Goal: Information Seeking & Learning: Learn about a topic

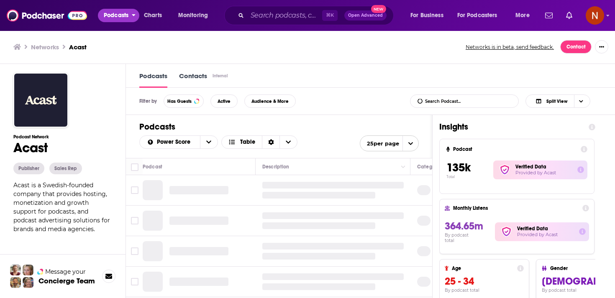
click at [119, 14] on span "Podcasts" at bounding box center [116, 16] width 25 height 12
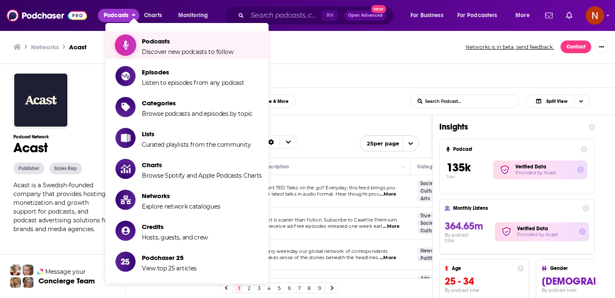
click at [135, 44] on span "Show item sub-menu" at bounding box center [125, 45] width 64 height 64
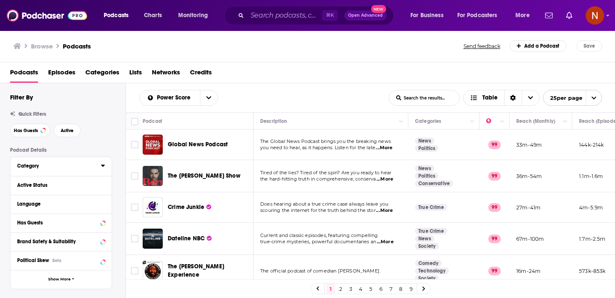
click at [104, 166] on icon at bounding box center [103, 166] width 4 height 2
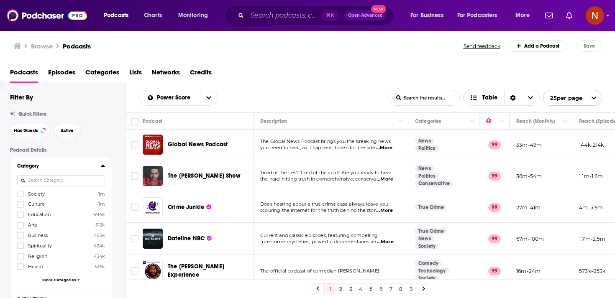
click at [85, 182] on input at bounding box center [61, 180] width 88 height 11
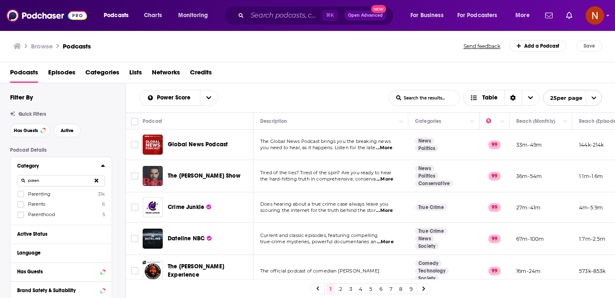
type input "paren"
click at [48, 190] on div "paren" at bounding box center [61, 180] width 88 height 19
click at [46, 194] on span "Parenting" at bounding box center [39, 194] width 23 height 6
click at [21, 197] on input "multiSelectOption-parenting-0" at bounding box center [21, 197] width 0 height 0
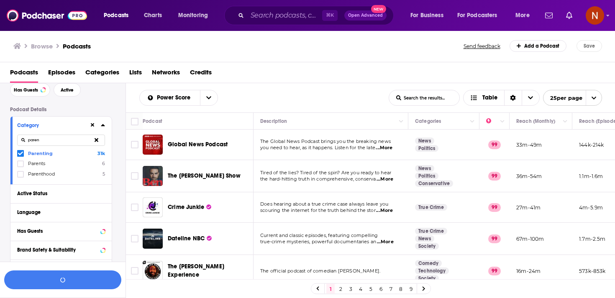
scroll to position [44, 0]
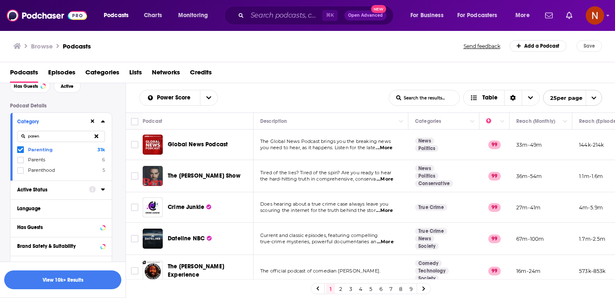
click at [102, 193] on icon at bounding box center [103, 189] width 4 height 7
click at [89, 202] on span "All" at bounding box center [57, 205] width 78 height 11
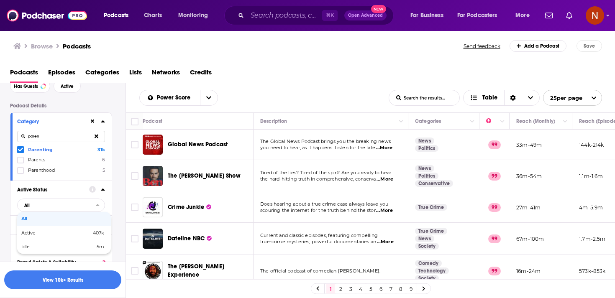
click at [136, 200] on td at bounding box center [134, 208] width 17 height 31
click at [91, 225] on div "Language" at bounding box center [56, 225] width 78 height 6
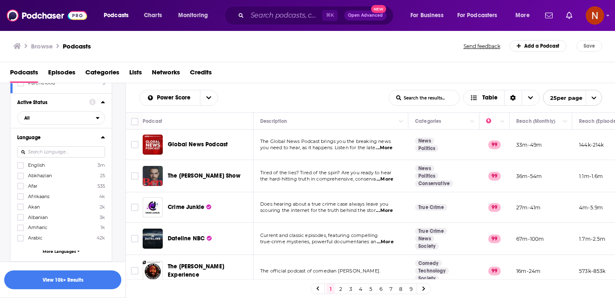
scroll to position [155, 0]
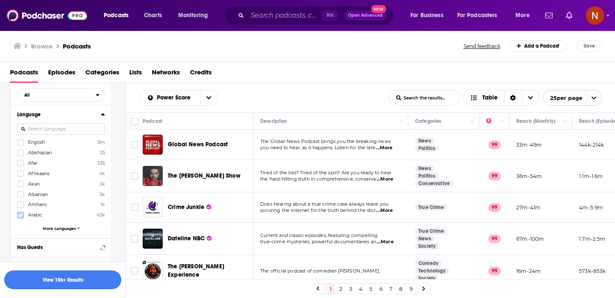
click at [18, 217] on icon at bounding box center [20, 215] width 5 height 5
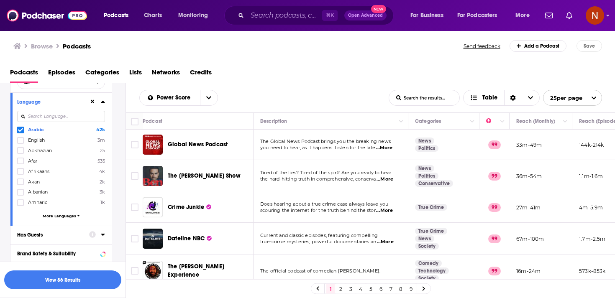
scroll to position [387, 0]
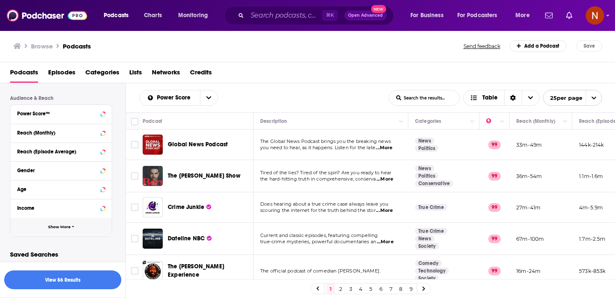
click at [69, 234] on button "Show More" at bounding box center [60, 227] width 101 height 19
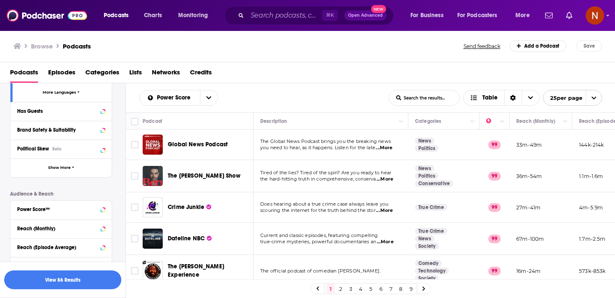
scroll to position [290, 0]
click at [67, 167] on span "Show More" at bounding box center [59, 169] width 23 height 5
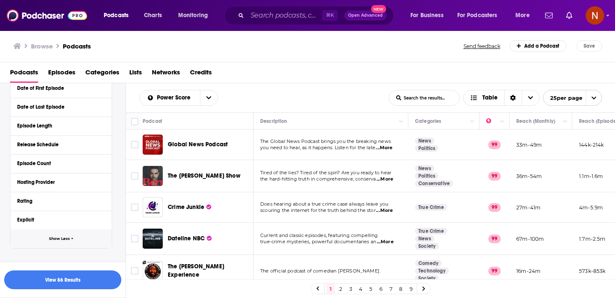
scroll to position [390, 0]
click at [104, 178] on icon at bounding box center [103, 181] width 4 height 7
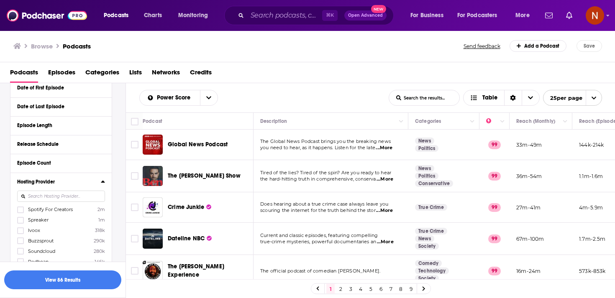
click at [73, 198] on input at bounding box center [61, 196] width 88 height 11
click at [48, 208] on span "Simplecast" at bounding box center [40, 210] width 25 height 6
click at [21, 213] on input "multiSelectOption-Simplecast-0" at bounding box center [21, 213] width 0 height 0
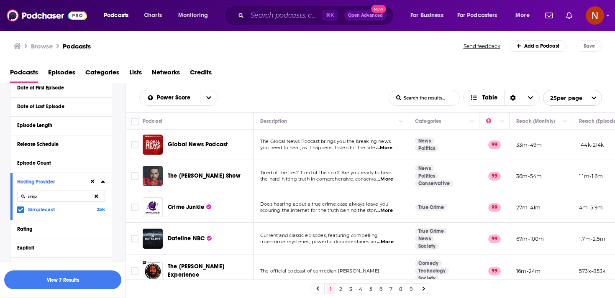
click at [61, 197] on input "simp" at bounding box center [61, 196] width 88 height 11
click at [33, 208] on span "Acast" at bounding box center [34, 210] width 12 height 6
click at [21, 213] on input "multiSelectOption-Acast-0" at bounding box center [21, 213] width 0 height 0
click at [63, 192] on input "aca" at bounding box center [61, 196] width 88 height 11
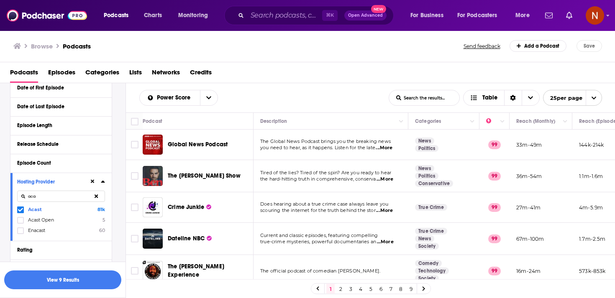
click at [63, 192] on input "aca" at bounding box center [61, 196] width 88 height 11
click at [37, 208] on span "Spreaker" at bounding box center [38, 210] width 21 height 6
click at [21, 213] on input "multiSelectOption-Spreaker-0" at bounding box center [21, 213] width 0 height 0
click at [51, 198] on input "spr" at bounding box center [61, 196] width 88 height 11
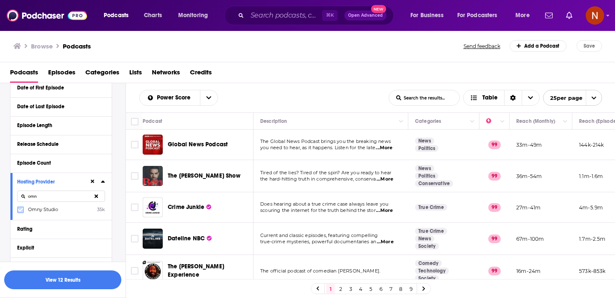
type input "omn"
click at [20, 211] on icon at bounding box center [20, 210] width 5 height 4
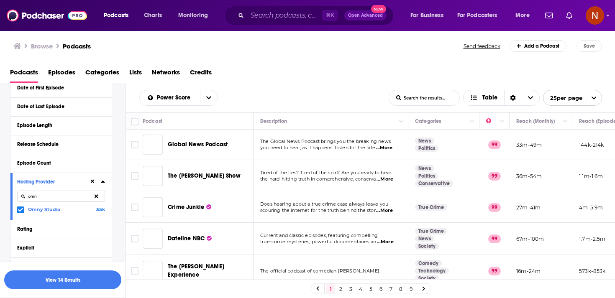
click at [47, 196] on input "omn" at bounding box center [61, 196] width 88 height 11
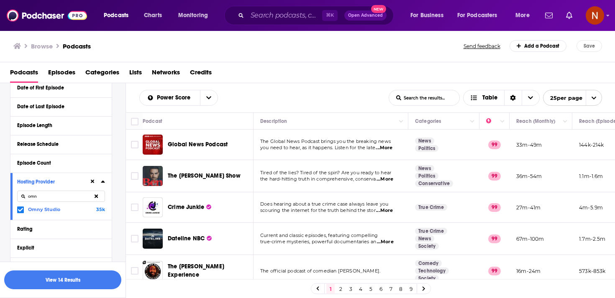
click at [47, 196] on input "omn" at bounding box center [61, 196] width 88 height 11
type input "audi"
click at [20, 210] on icon at bounding box center [20, 210] width 5 height 4
click at [95, 276] on button "View 14 Results" at bounding box center [62, 280] width 117 height 19
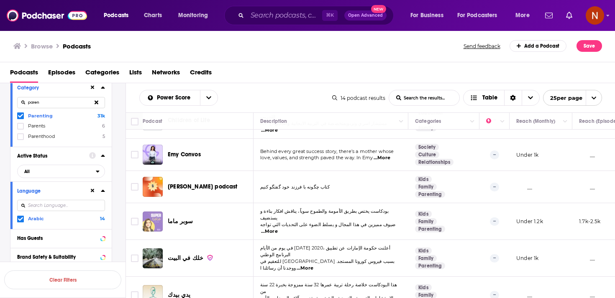
scroll to position [69, 0]
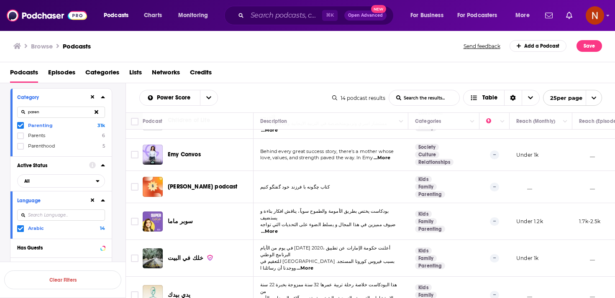
click at [19, 126] on icon at bounding box center [20, 125] width 5 height 5
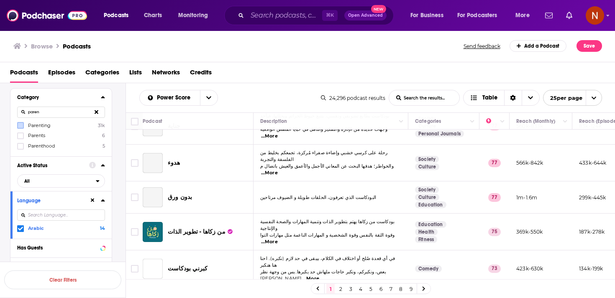
click at [97, 114] on icon at bounding box center [97, 111] width 4 height 5
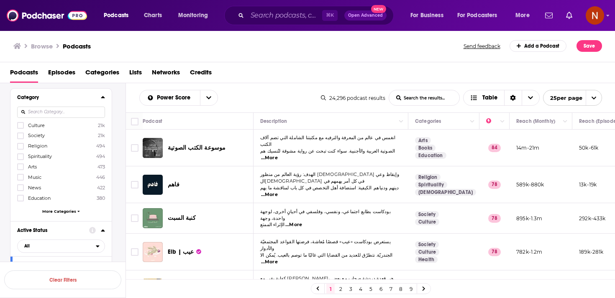
click at [86, 114] on input at bounding box center [61, 112] width 88 height 11
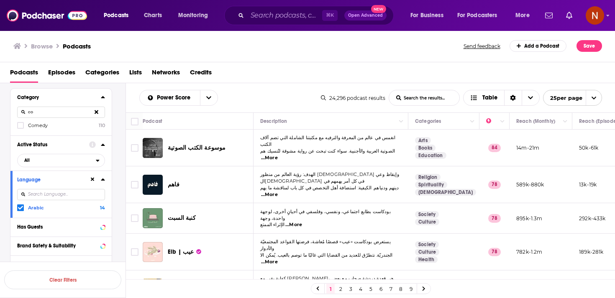
type input "c"
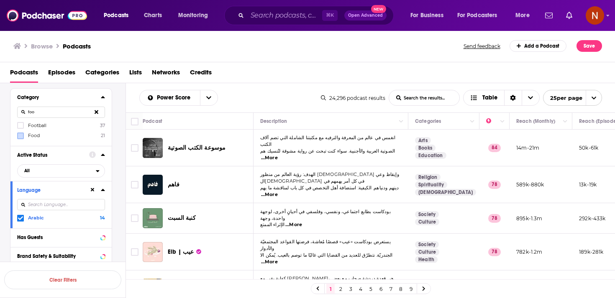
type input "foo"
click at [19, 138] on icon at bounding box center [20, 136] width 5 height 4
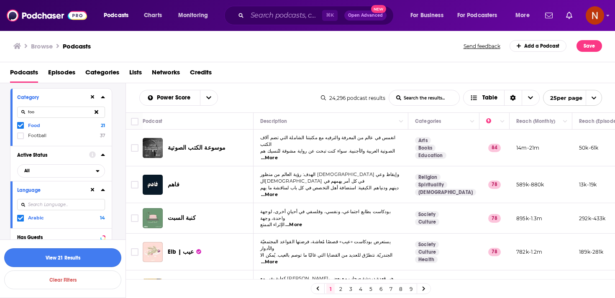
click at [98, 259] on button "View 21 Results" at bounding box center [62, 258] width 117 height 19
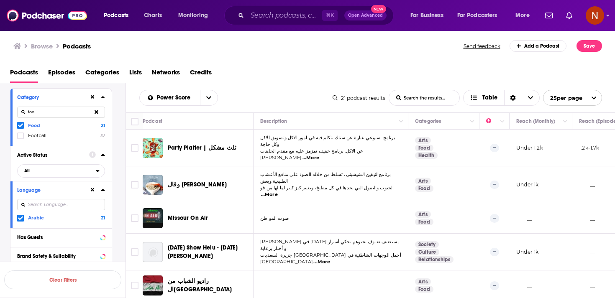
scroll to position [73, 0]
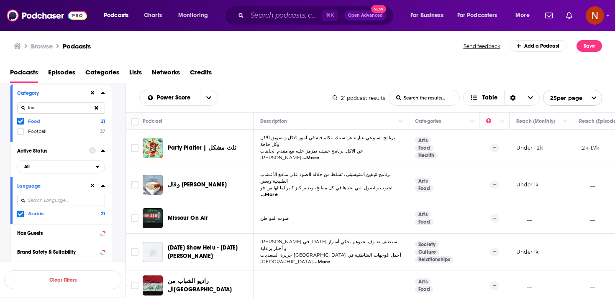
click at [95, 110] on icon at bounding box center [97, 108] width 4 height 4
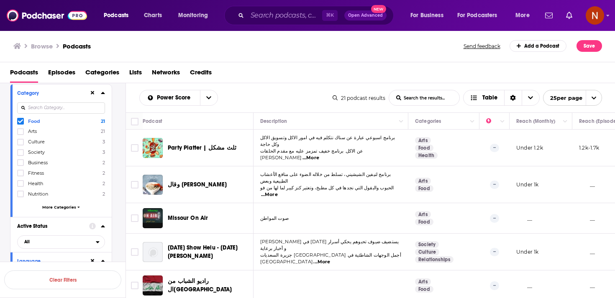
click at [18, 121] on icon at bounding box center [20, 121] width 5 height 5
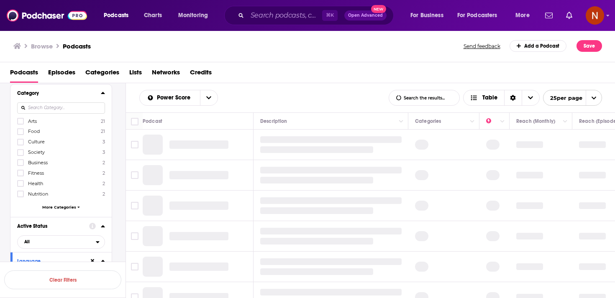
click at [38, 107] on input at bounding box center [61, 108] width 88 height 11
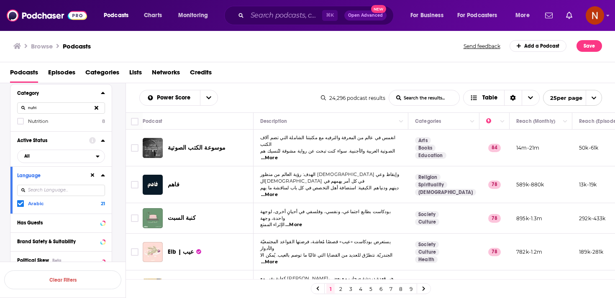
type input "nutri"
click at [25, 120] on div at bounding box center [21, 121] width 8 height 7
click at [21, 124] on input "multiSelectOption-nutrition-category-0" at bounding box center [21, 124] width 0 height 0
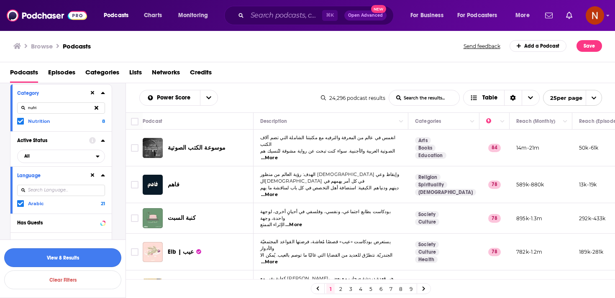
click at [94, 259] on button "View 8 Results" at bounding box center [62, 258] width 117 height 19
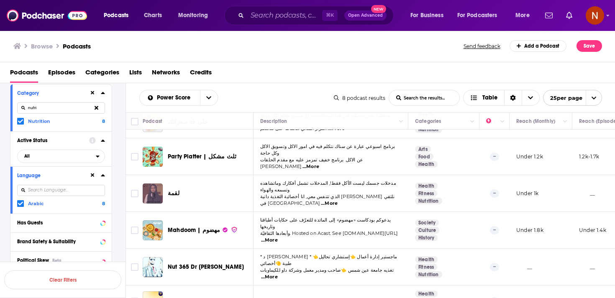
scroll to position [87, 0]
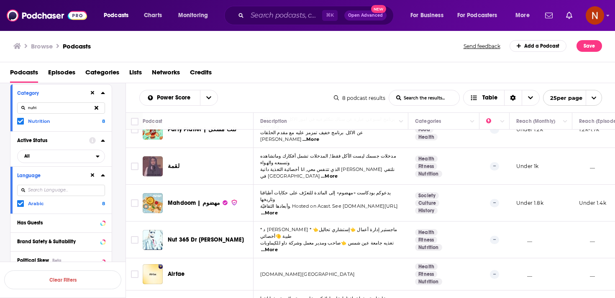
click at [18, 126] on div "Category nutri Nutrition 8" at bounding box center [60, 108] width 101 height 47
click at [21, 123] on icon at bounding box center [20, 121] width 5 height 5
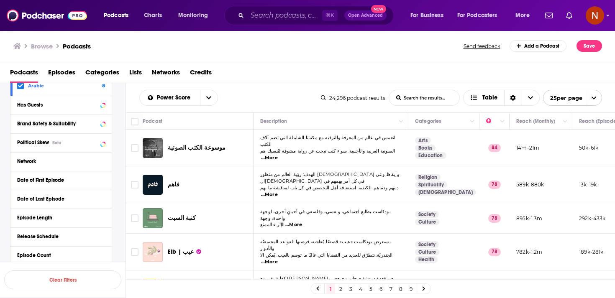
scroll to position [308, 0]
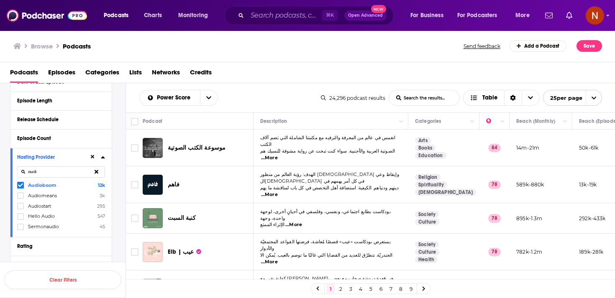
click at [98, 172] on icon at bounding box center [97, 171] width 4 height 5
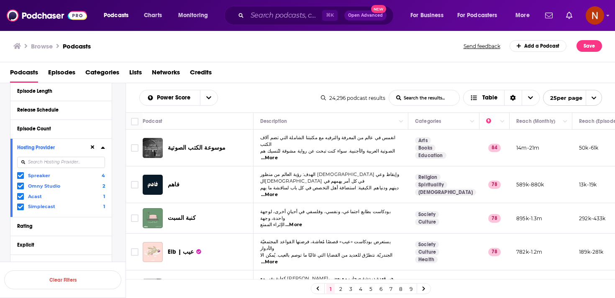
scroll to position [320, 0]
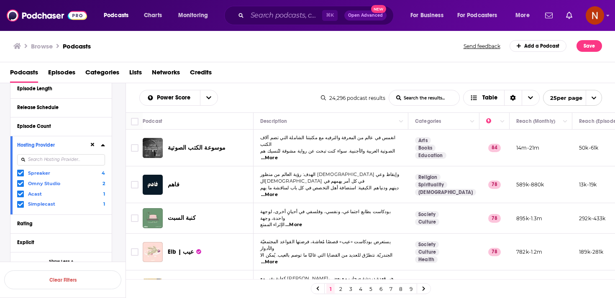
click at [69, 164] on input at bounding box center [61, 159] width 88 height 11
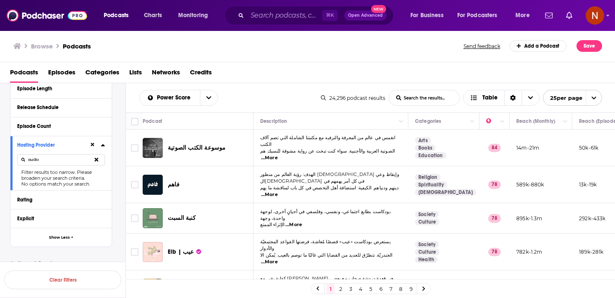
click at [54, 164] on input "audio" at bounding box center [61, 159] width 88 height 11
type input "boo"
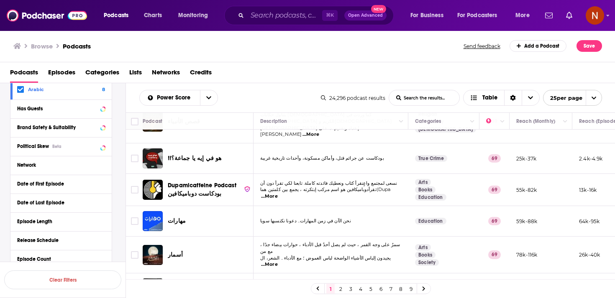
scroll to position [636, 0]
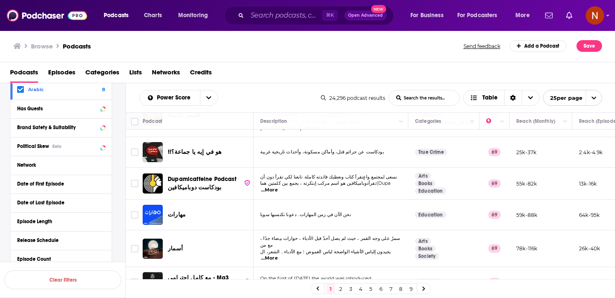
click at [341, 290] on link "2" at bounding box center [340, 289] width 8 height 10
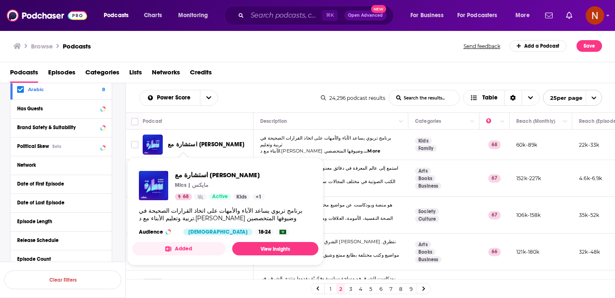
click at [178, 146] on span "استشارة مع سارة" at bounding box center [206, 144] width 77 height 7
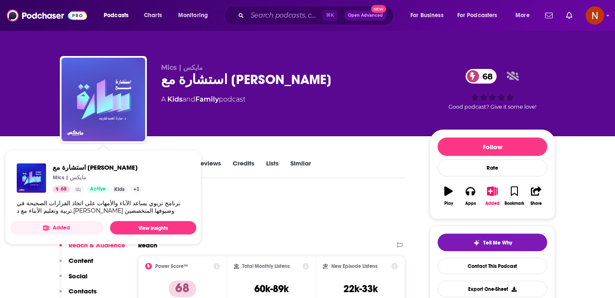
click at [105, 103] on img "استشارة مع سارة" at bounding box center [104, 100] width 84 height 84
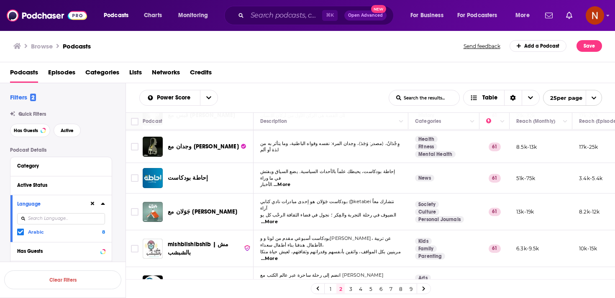
scroll to position [634, 0]
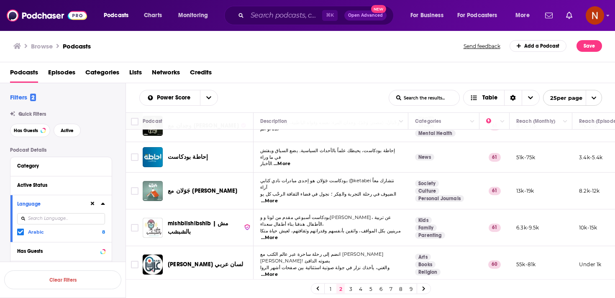
click at [350, 286] on link "3" at bounding box center [351, 289] width 8 height 10
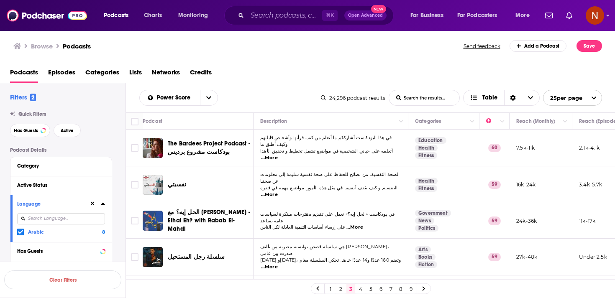
click at [219, 239] on td "سلسلة رجل المستحيل" at bounding box center [198, 257] width 111 height 37
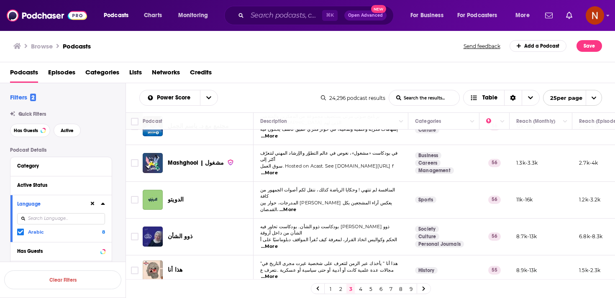
scroll to position [636, 0]
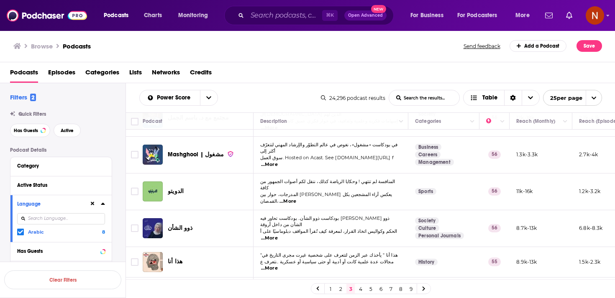
click at [359, 286] on link "4" at bounding box center [361, 289] width 8 height 10
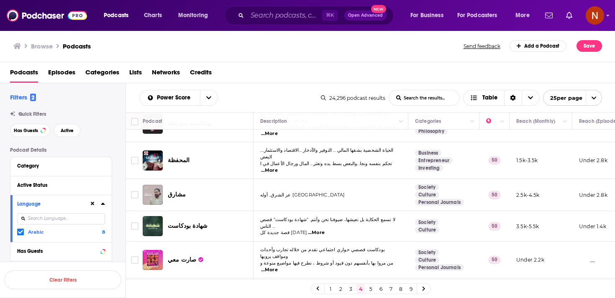
scroll to position [636, 0]
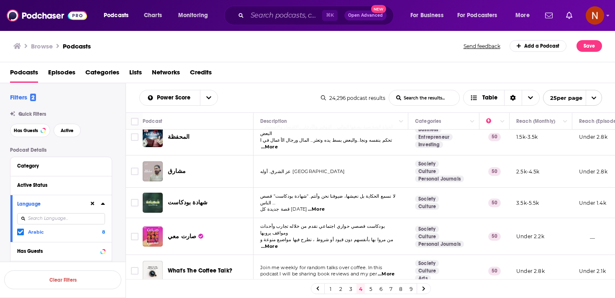
click at [368, 289] on link "5" at bounding box center [371, 289] width 8 height 10
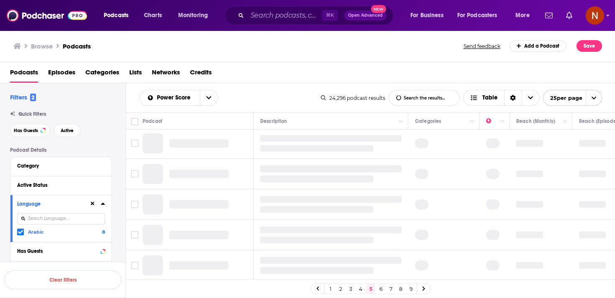
click at [368, 289] on link "5" at bounding box center [371, 289] width 8 height 10
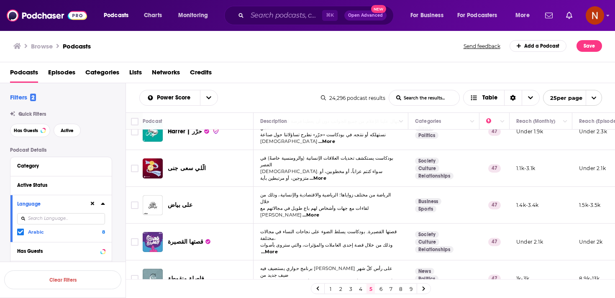
scroll to position [632, 0]
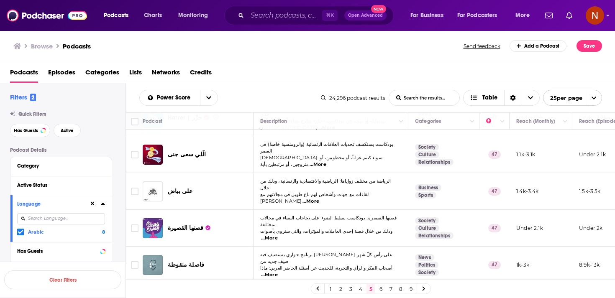
click at [382, 288] on link "6" at bounding box center [381, 289] width 8 height 10
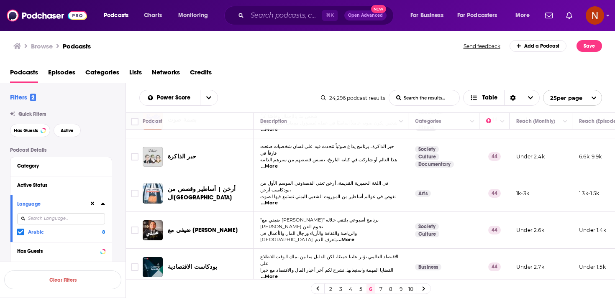
scroll to position [637, 0]
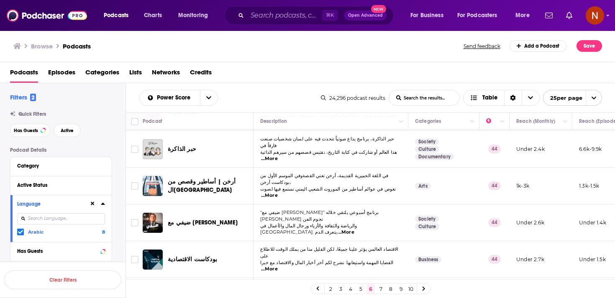
click at [381, 288] on link "7" at bounding box center [381, 289] width 8 height 10
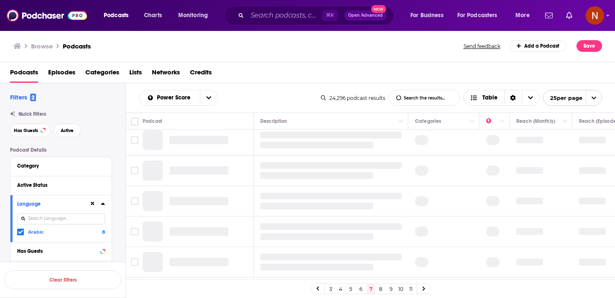
click at [381, 288] on link "8" at bounding box center [381, 289] width 8 height 10
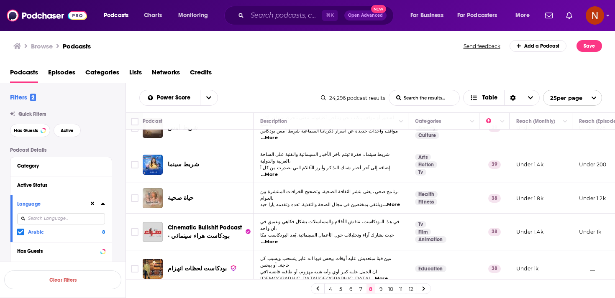
scroll to position [490, 0]
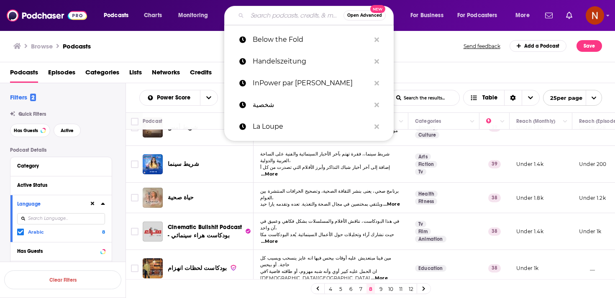
click at [293, 16] on input "Search podcasts, credits, & more..." at bounding box center [295, 15] width 96 height 13
paste input "الخلاصة"
type input "الخلاصة"
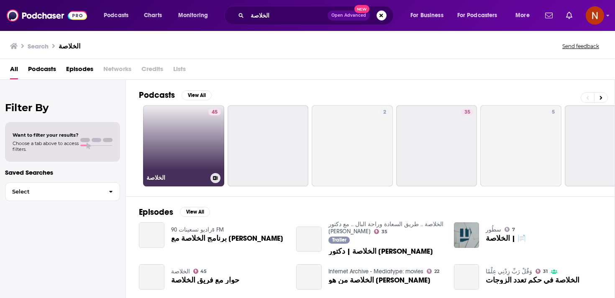
click at [199, 129] on link "45 الخلاصة" at bounding box center [183, 145] width 81 height 81
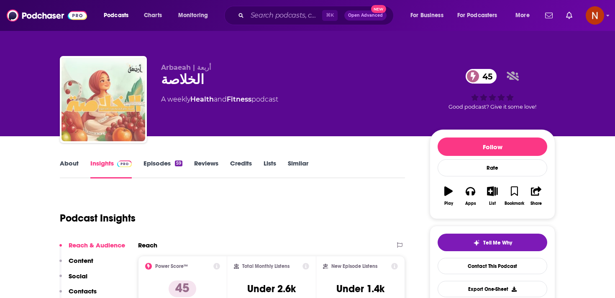
scroll to position [0, 0]
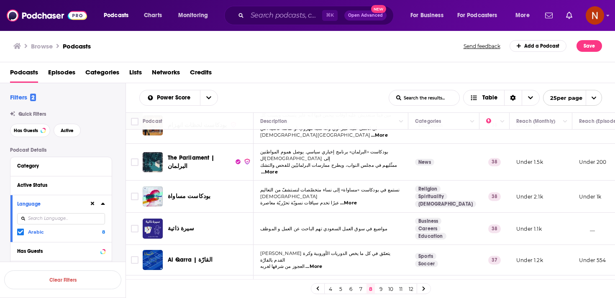
scroll to position [641, 0]
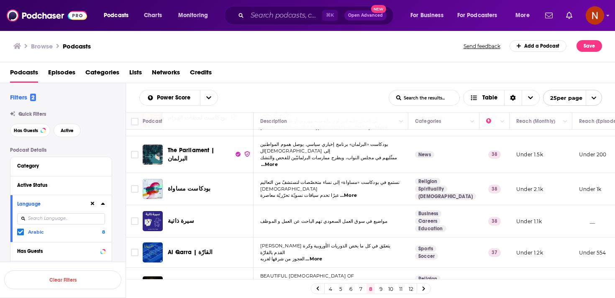
click at [379, 288] on link "9" at bounding box center [381, 289] width 8 height 10
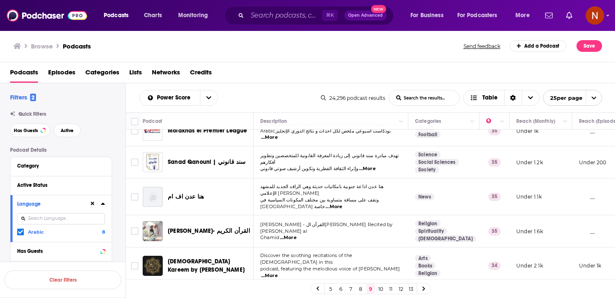
scroll to position [631, 0]
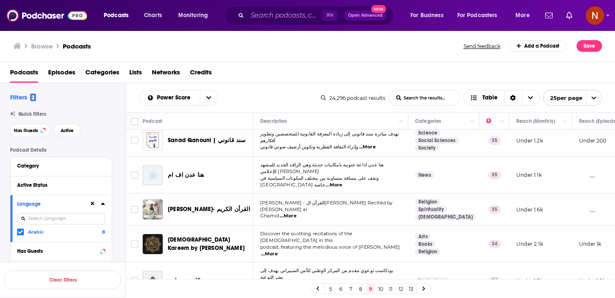
click at [381, 290] on link "10" at bounding box center [381, 289] width 8 height 10
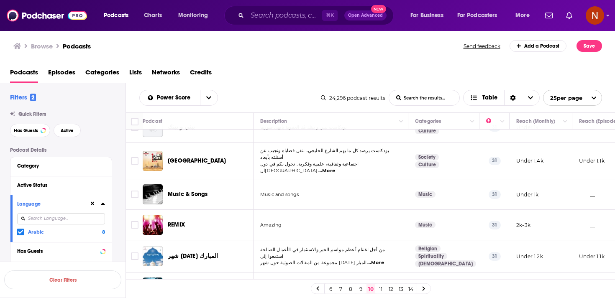
scroll to position [639, 0]
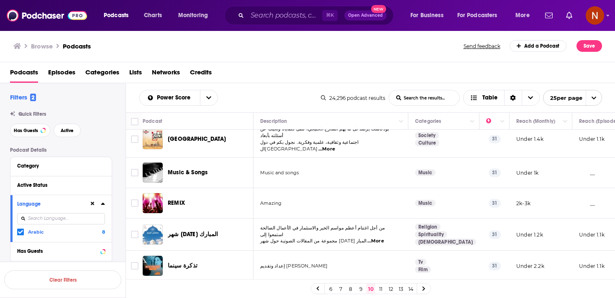
click at [379, 288] on link "11" at bounding box center [381, 289] width 8 height 10
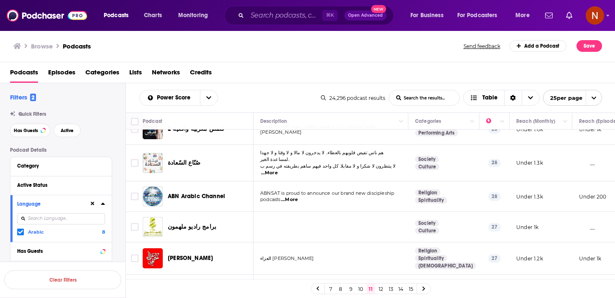
scroll to position [629, 0]
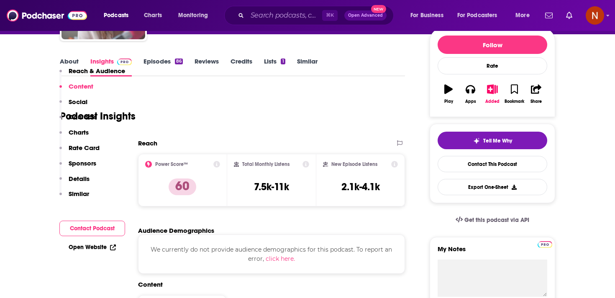
scroll to position [26, 0]
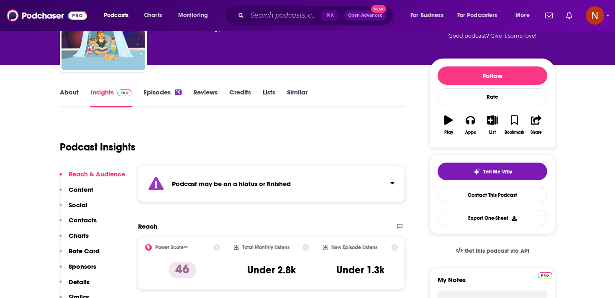
scroll to position [100, 0]
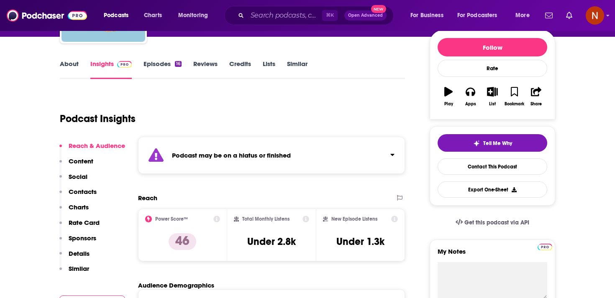
click at [236, 169] on div "Podcast may be on a hiatus or finished" at bounding box center [271, 155] width 267 height 37
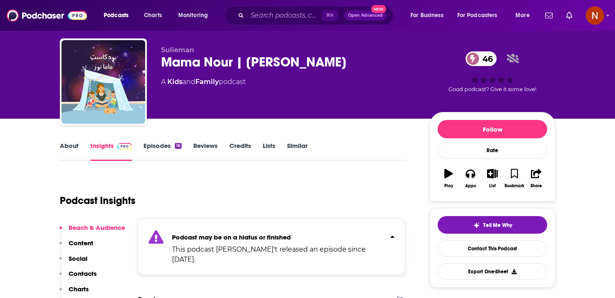
scroll to position [6, 0]
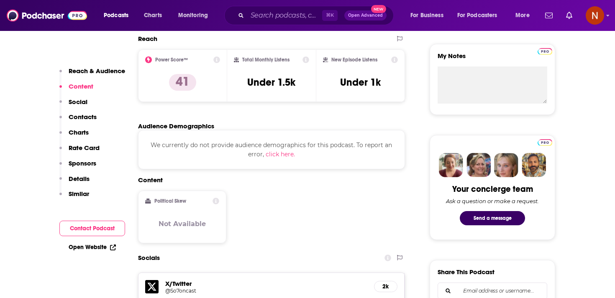
scroll to position [173, 0]
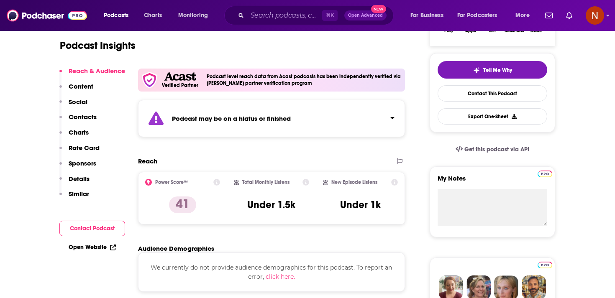
click at [263, 126] on div "Podcast may be on a hiatus or finished" at bounding box center [271, 118] width 267 height 37
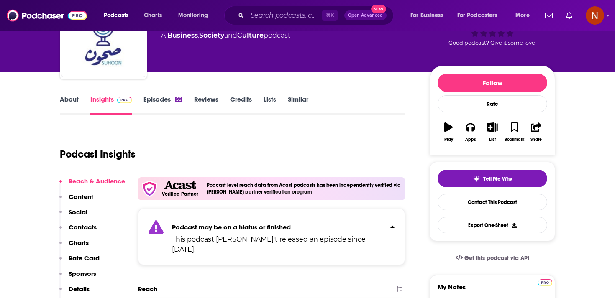
scroll to position [0, 0]
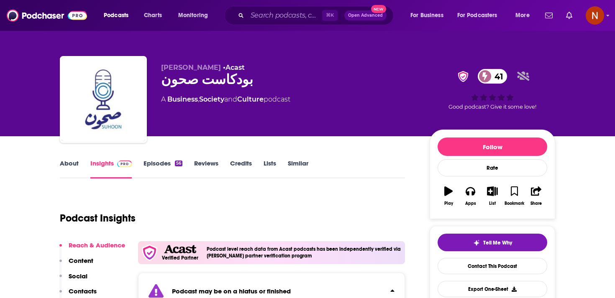
click at [378, 197] on div "Podcast Insights" at bounding box center [229, 213] width 339 height 43
